Goal: Transaction & Acquisition: Obtain resource

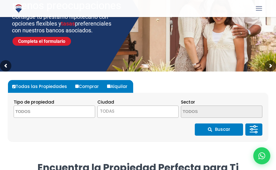
scroll to position [91, 0]
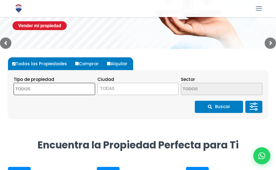
click at [85, 87] on span at bounding box center [54, 89] width 81 height 12
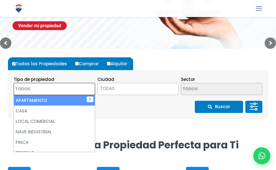
click at [74, 99] on li "APARTAMENTO" at bounding box center [54, 100] width 81 height 10
select select "apartment"
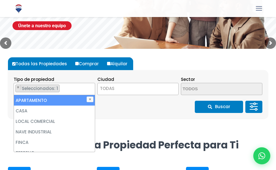
click at [68, 98] on li "APARTAMENTO" at bounding box center [54, 100] width 81 height 10
click at [71, 98] on li "APARTAMENTO" at bounding box center [54, 100] width 81 height 10
select select "apartment"
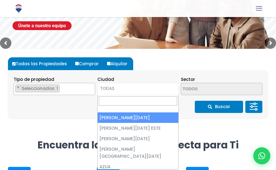
click at [121, 87] on span "TODAS" at bounding box center [138, 88] width 81 height 8
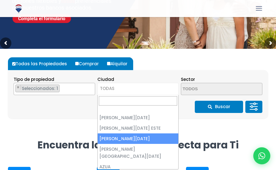
select select "149"
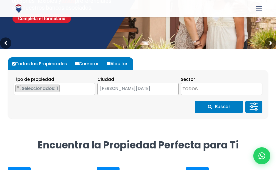
click at [118, 63] on label "Alquilar" at bounding box center [118, 63] width 27 height 13
click at [110, 63] on input "Alquilar" at bounding box center [108, 63] width 3 height 3
radio input "true"
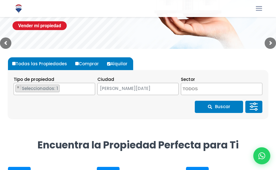
click at [219, 105] on button "Buscar" at bounding box center [218, 107] width 48 height 12
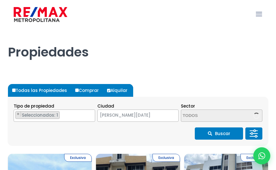
select select "149"
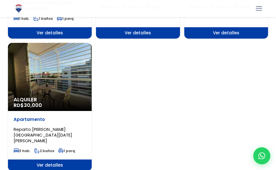
scroll to position [782, 0]
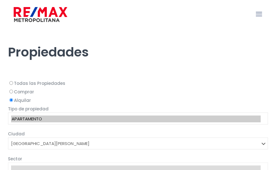
select select "149"
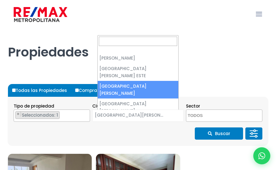
click at [156, 115] on span "[PERSON_NAME][DATE]" at bounding box center [130, 115] width 77 height 8
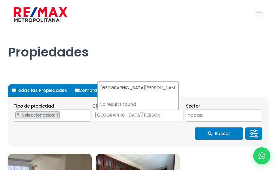
click at [153, 90] on input "santo domingo distrito" at bounding box center [138, 87] width 79 height 9
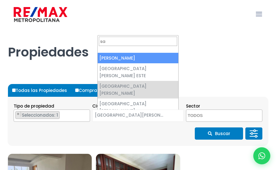
type input "sa"
select select "1"
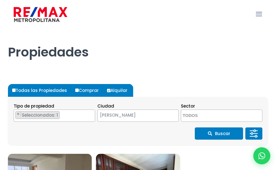
click at [227, 135] on button "Buscar" at bounding box center [218, 133] width 48 height 12
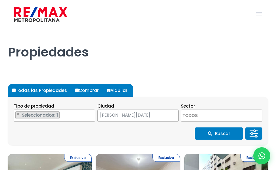
click at [156, 116] on span "[PERSON_NAME][DATE]" at bounding box center [131, 115] width 67 height 8
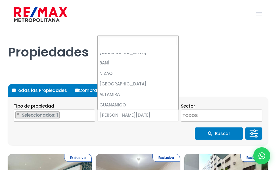
scroll to position [891, 0]
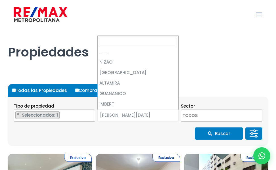
select select "86"
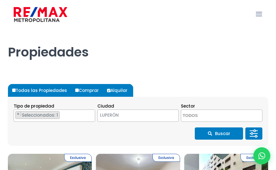
click at [214, 131] on button "Buscar" at bounding box center [218, 133] width 48 height 12
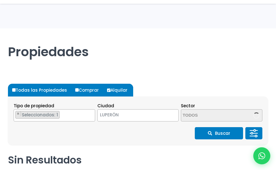
select select "86"
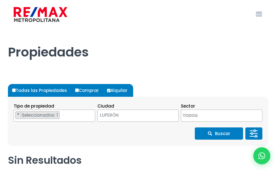
click at [121, 115] on span "LUPERÓN" at bounding box center [131, 115] width 67 height 8
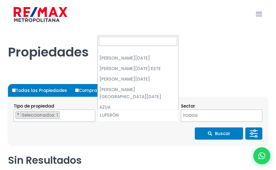
scroll to position [902, 0]
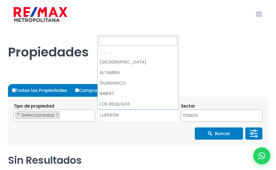
type input "s"
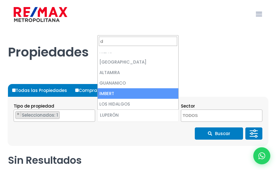
scroll to position [0, 0]
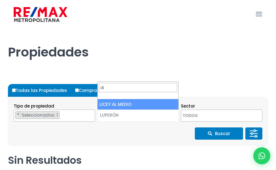
type input "d"
type input "nacional"
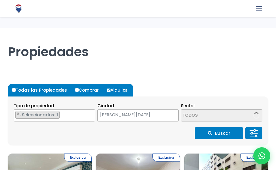
select select "86"
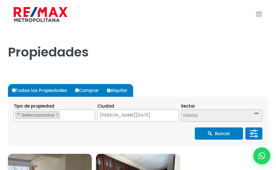
select select "1"
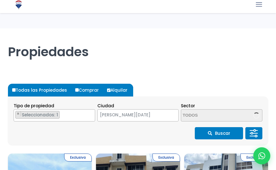
select select "149"
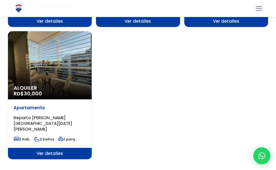
scroll to position [782, 0]
